Goal: Find specific page/section: Find specific page/section

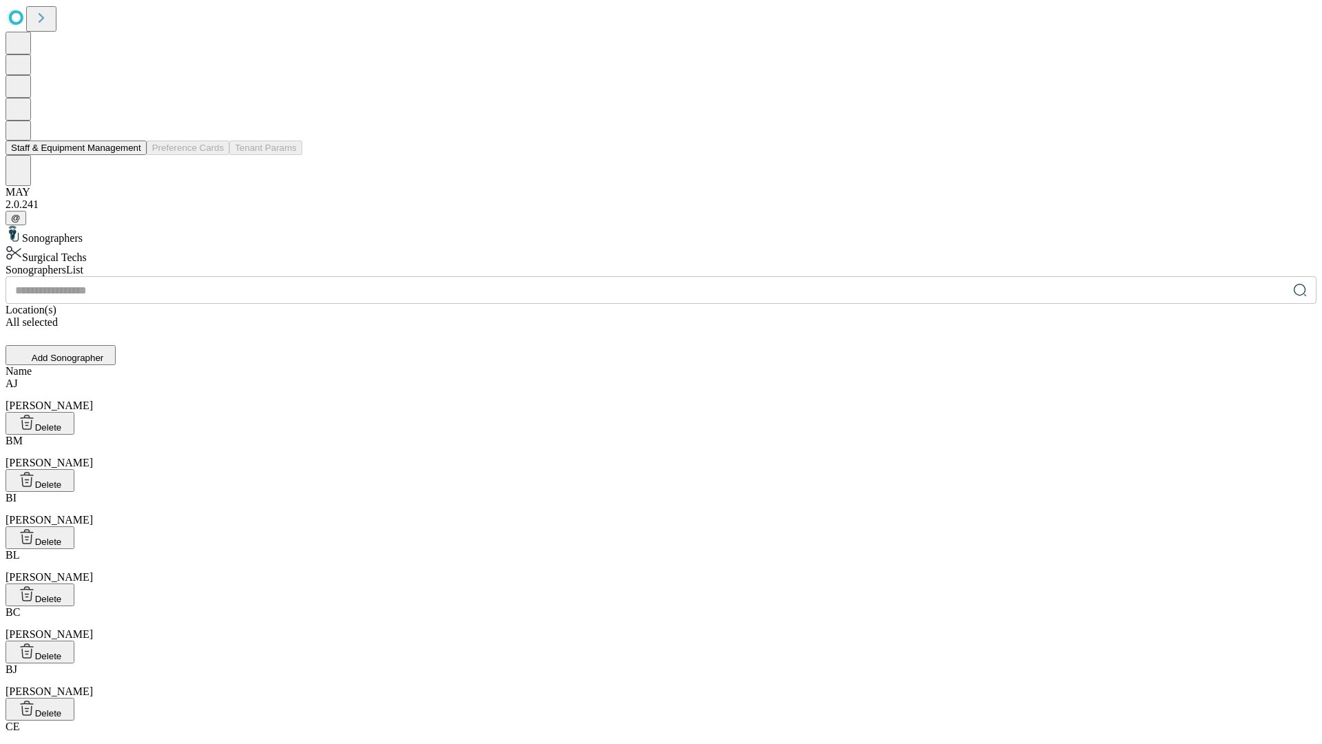
click at [132, 155] on button "Staff & Equipment Management" at bounding box center [76, 147] width 141 height 14
